Goal: Book appointment/travel/reservation

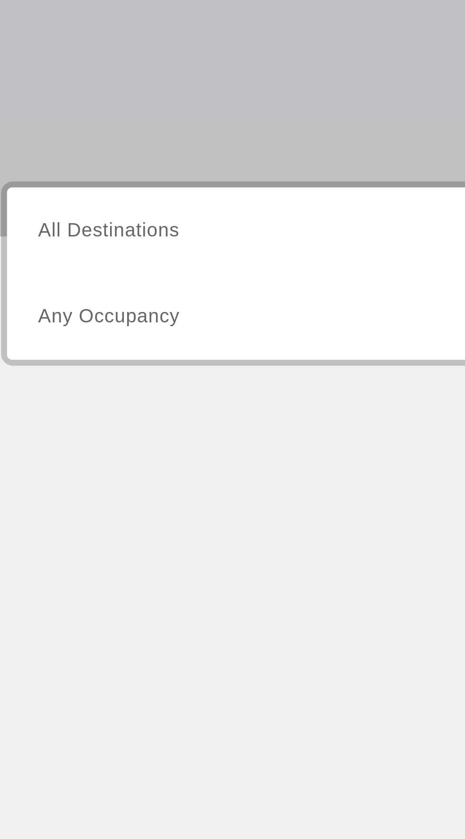
click at [133, 224] on input "Destination All Destinations" at bounding box center [129, 225] width 191 height 11
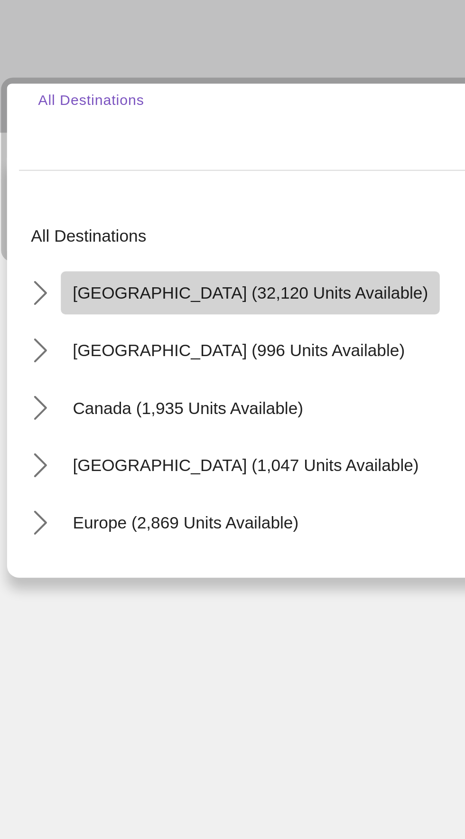
click at [135, 288] on span "[GEOGRAPHIC_DATA] (32,120 units available)" at bounding box center [117, 292] width 141 height 8
type input "**********"
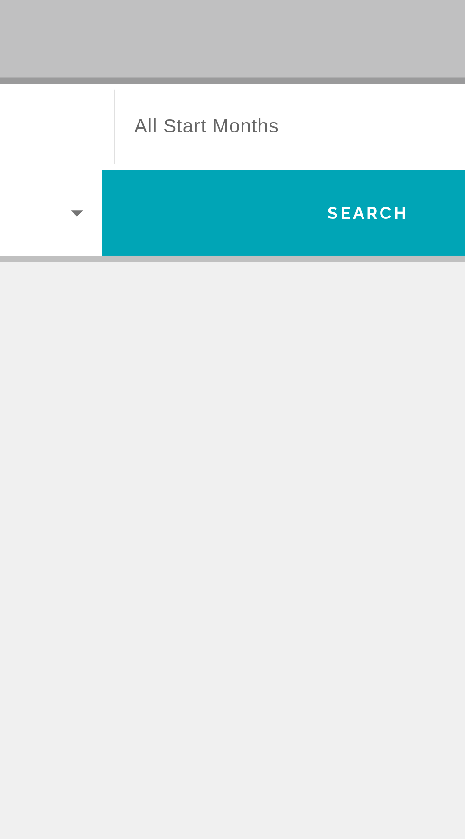
click at [334, 225] on span "Виджет поиска" at bounding box center [338, 225] width 186 height 11
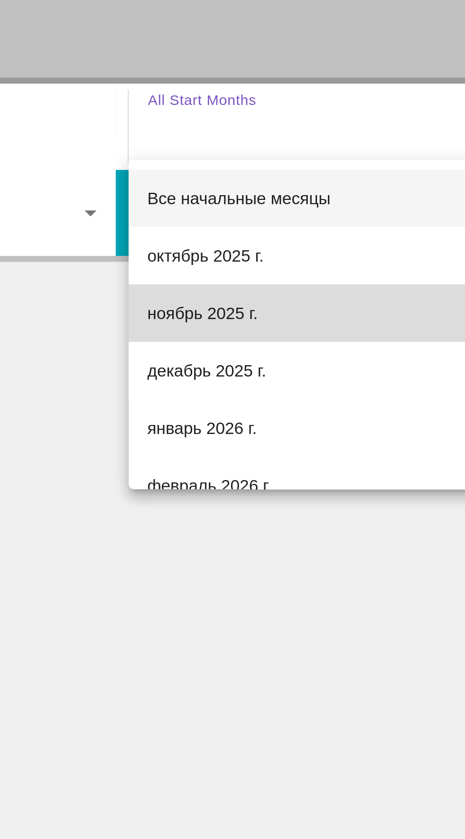
click at [302, 300] on mat-option "ноябрь 2025 г." at bounding box center [341, 299] width 206 height 23
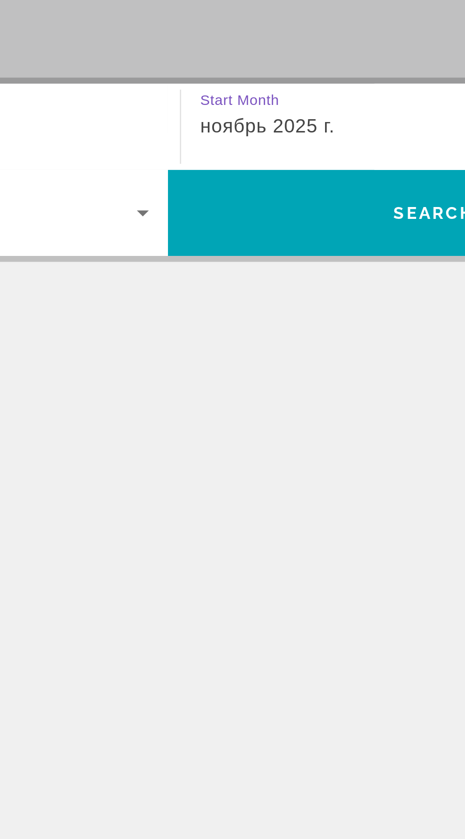
click at [324, 231] on div "ноябрь 2025 г." at bounding box center [338, 225] width 186 height 11
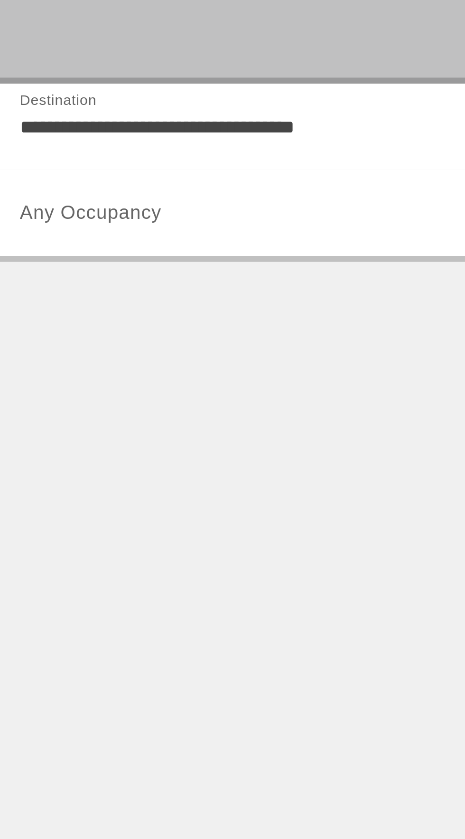
click at [142, 359] on div at bounding box center [232, 419] width 465 height 839
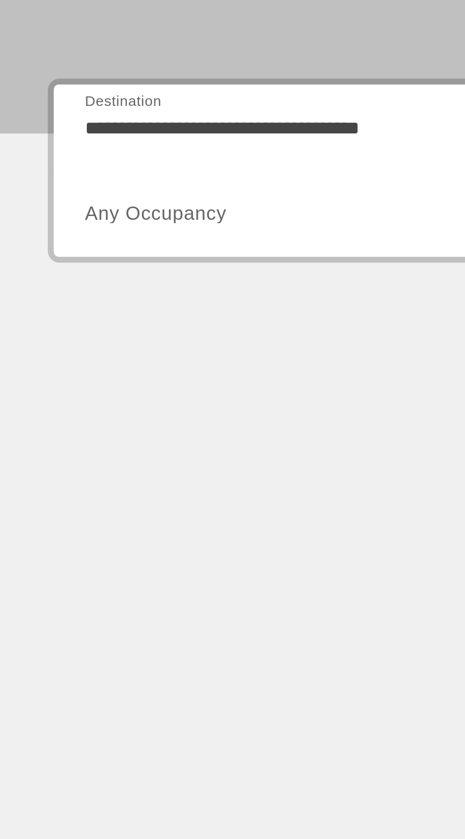
click at [171, 262] on span "Виджет поиска" at bounding box center [127, 259] width 187 height 11
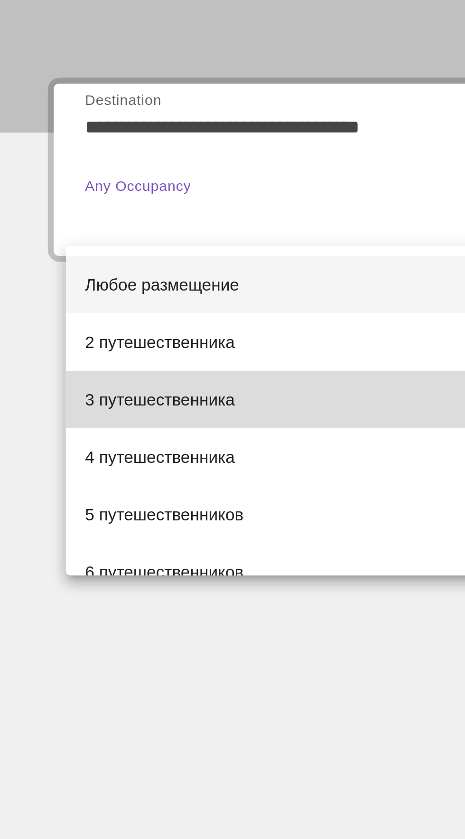
click at [107, 332] on mat-option "3 путешественника" at bounding box center [129, 333] width 207 height 23
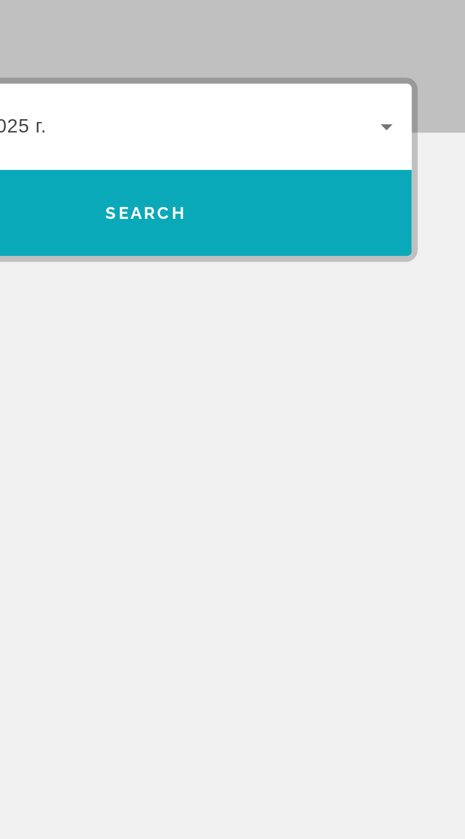
click at [404, 259] on span "Поиск" at bounding box center [338, 259] width 211 height 23
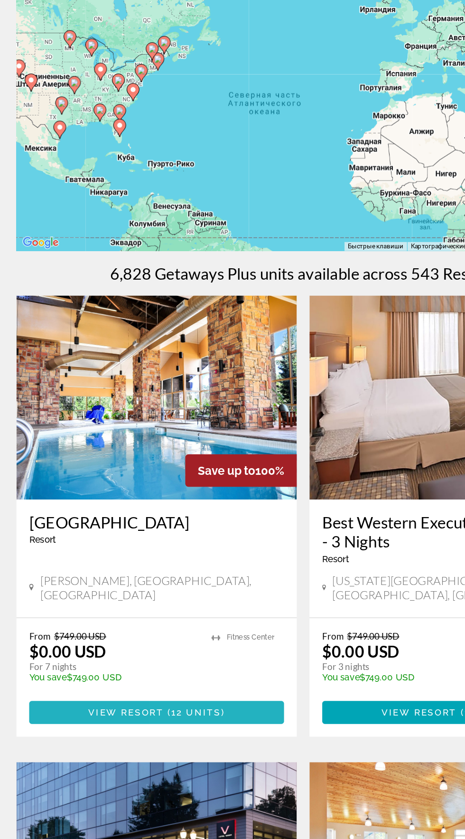
click at [163, 625] on span "12 units" at bounding box center [152, 629] width 37 height 8
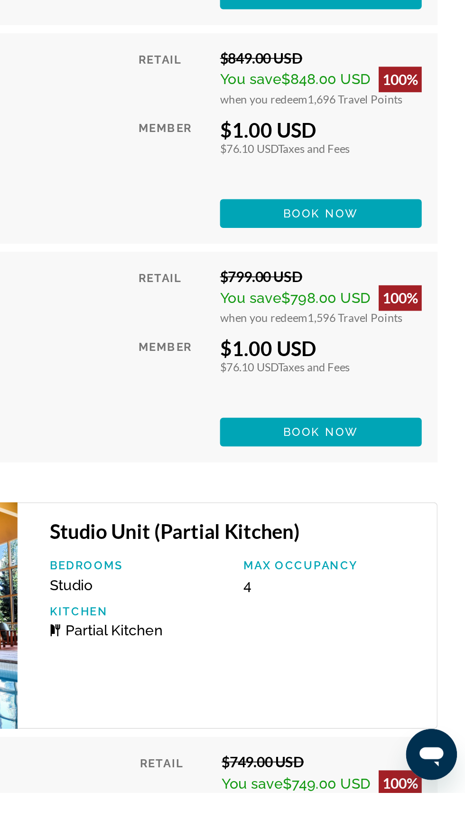
scroll to position [1945, 0]
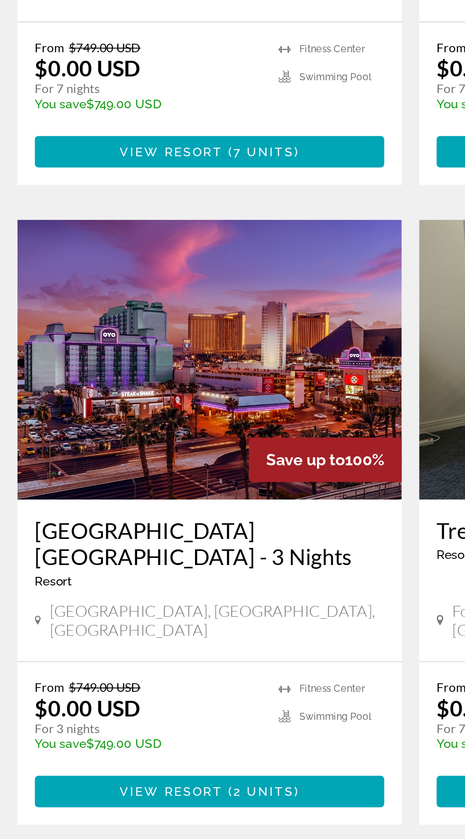
scroll to position [1599, 0]
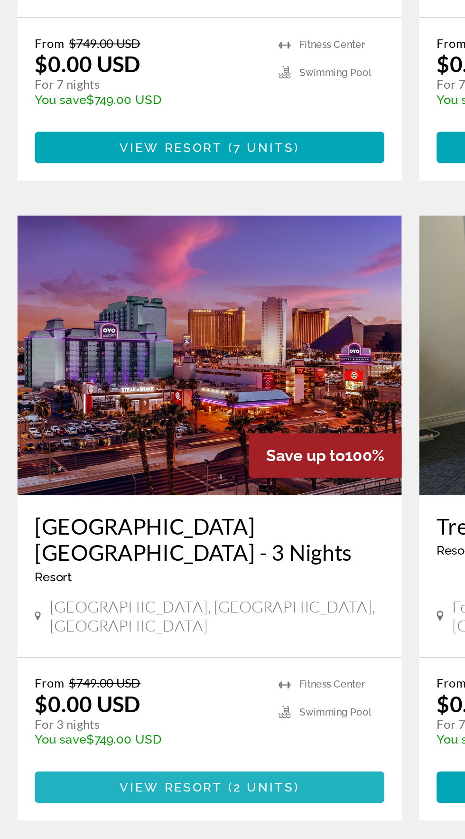
click at [174, 727] on span "Основное содержание" at bounding box center [123, 738] width 190 height 23
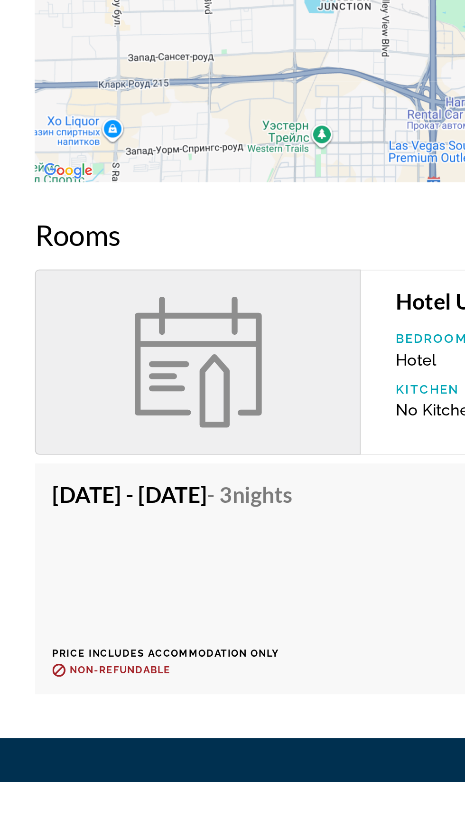
scroll to position [485, 0]
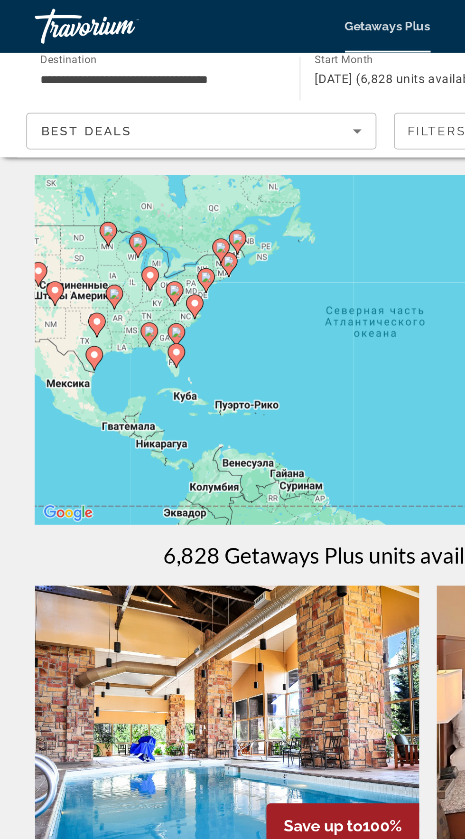
click at [132, 40] on input "**********" at bounding box center [86, 43] width 129 height 11
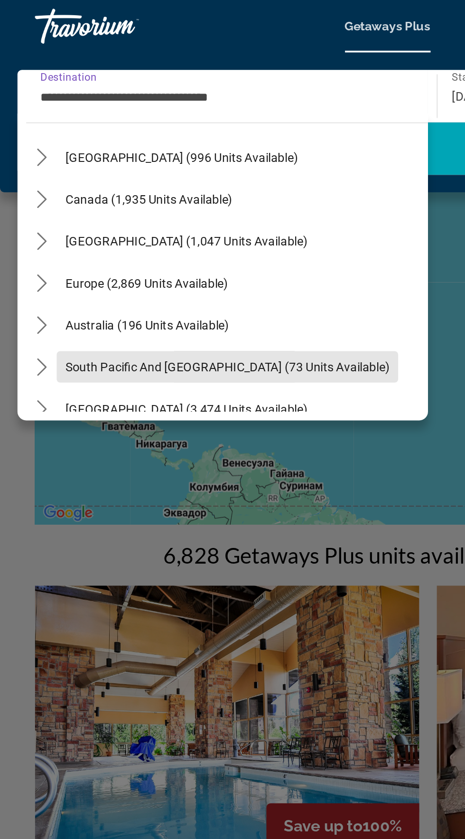
scroll to position [915, 0]
